Goal: Check status: Check status

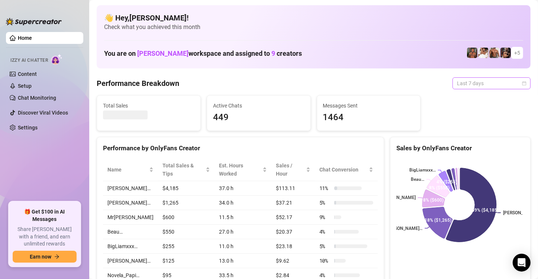
click at [468, 80] on span "Last 7 days" at bounding box center [491, 83] width 69 height 11
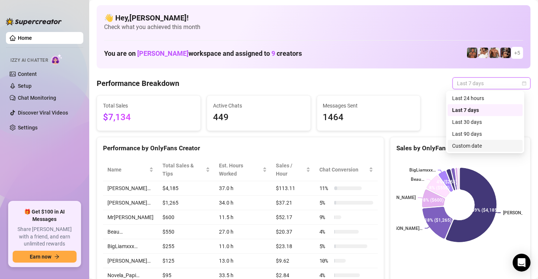
click at [468, 142] on div "Custom date" at bounding box center [485, 146] width 66 height 8
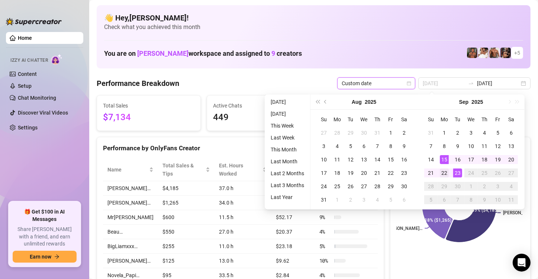
type input "2025-09-22"
click at [446, 169] on div "22" at bounding box center [444, 172] width 9 height 9
click at [459, 174] on div "23" at bounding box center [457, 172] width 9 height 9
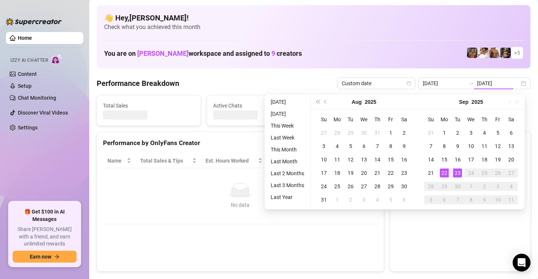
type input "2025-09-22"
